Goal: Information Seeking & Learning: Learn about a topic

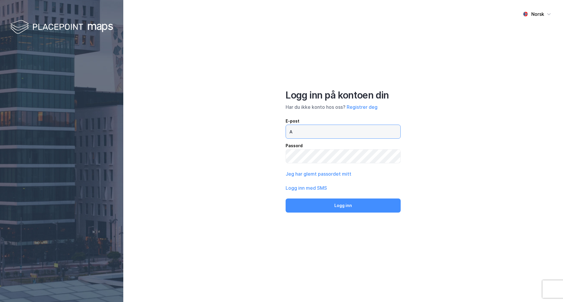
type input "[EMAIL_ADDRESS][DOMAIN_NAME]"
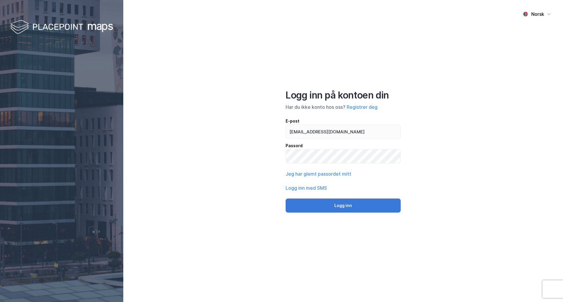
click at [351, 207] on button "Logg inn" at bounding box center [343, 206] width 115 height 14
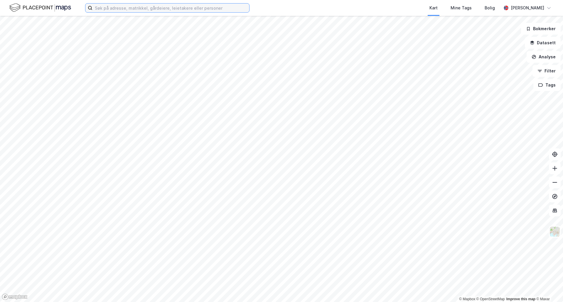
click at [150, 6] on input at bounding box center [170, 8] width 157 height 9
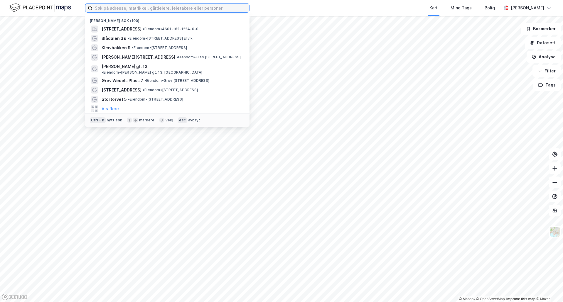
click at [200, 11] on input at bounding box center [170, 8] width 157 height 9
click at [127, 8] on input at bounding box center [170, 8] width 157 height 9
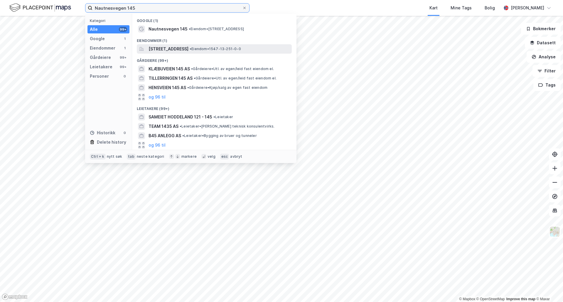
type input "Nautnesvegen 145"
click at [189, 48] on span "[STREET_ADDRESS]" at bounding box center [169, 49] width 40 height 7
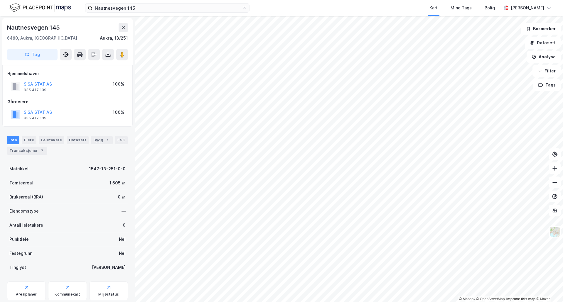
click at [380, 193] on div "© Mapbox © OpenStreetMap Improve this map © Maxar Nautnesvegen 145 6480, [GEOGR…" at bounding box center [281, 159] width 563 height 287
click at [118, 51] on button at bounding box center [122, 55] width 12 height 12
click at [122, 54] on image at bounding box center [122, 55] width 4 height 6
click at [124, 53] on image at bounding box center [122, 55] width 4 height 6
